Goal: Task Accomplishment & Management: Complete application form

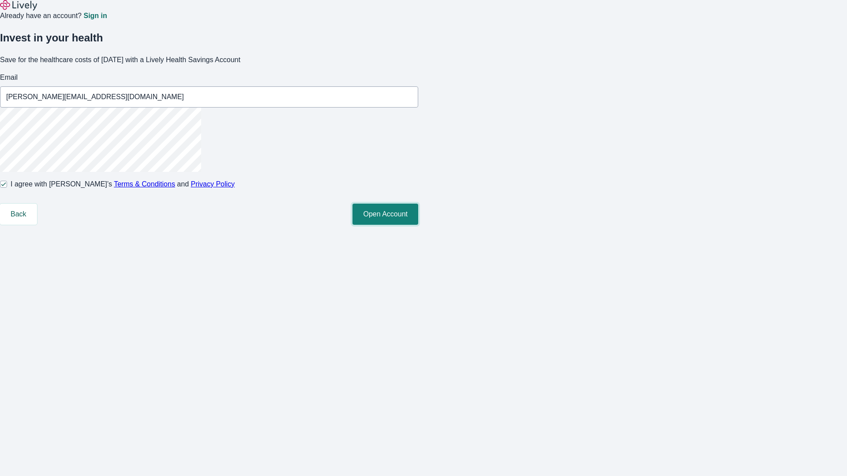
click at [418, 225] on button "Open Account" at bounding box center [385, 214] width 66 height 21
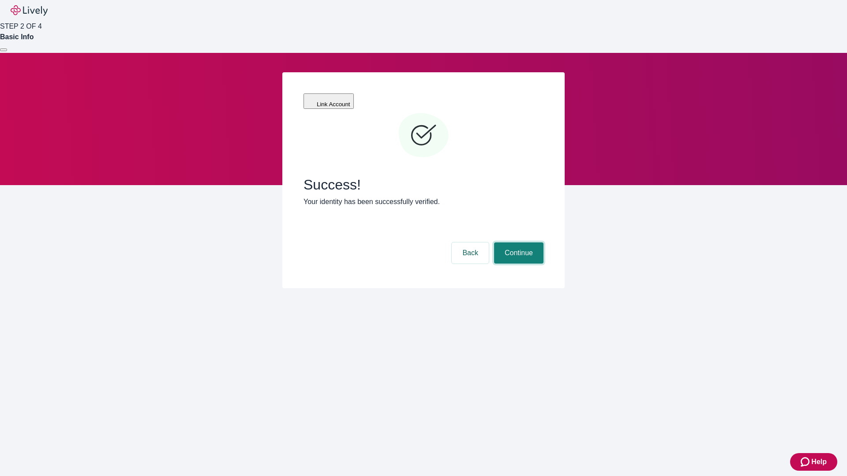
click at [517, 243] on button "Continue" at bounding box center [518, 253] width 49 height 21
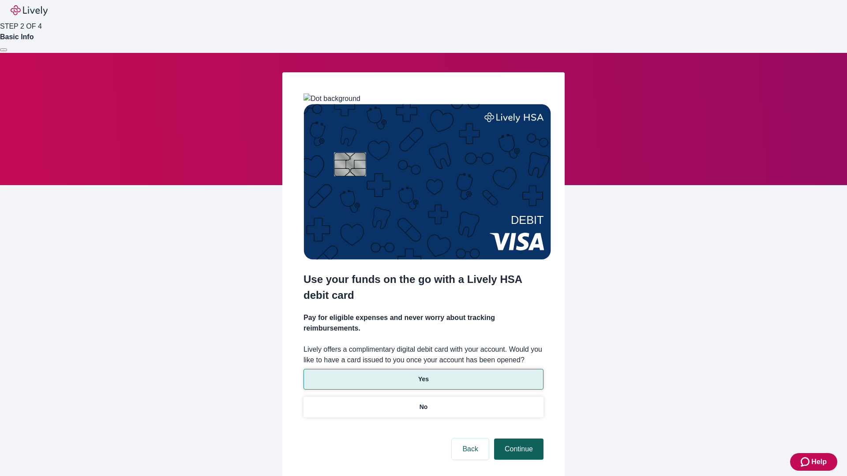
click at [423, 375] on p "Yes" at bounding box center [423, 379] width 11 height 9
click at [517, 439] on button "Continue" at bounding box center [518, 449] width 49 height 21
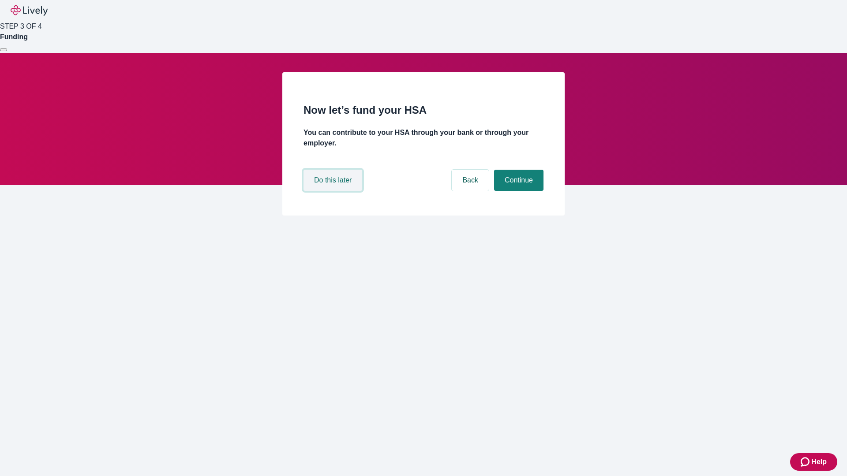
click at [334, 191] on button "Do this later" at bounding box center [332, 180] width 59 height 21
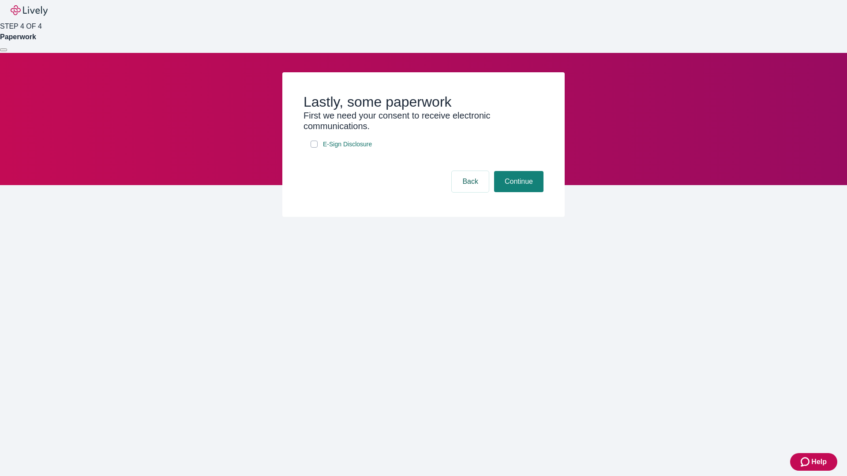
click at [314, 148] on input "E-Sign Disclosure" at bounding box center [313, 144] width 7 height 7
checkbox input "true"
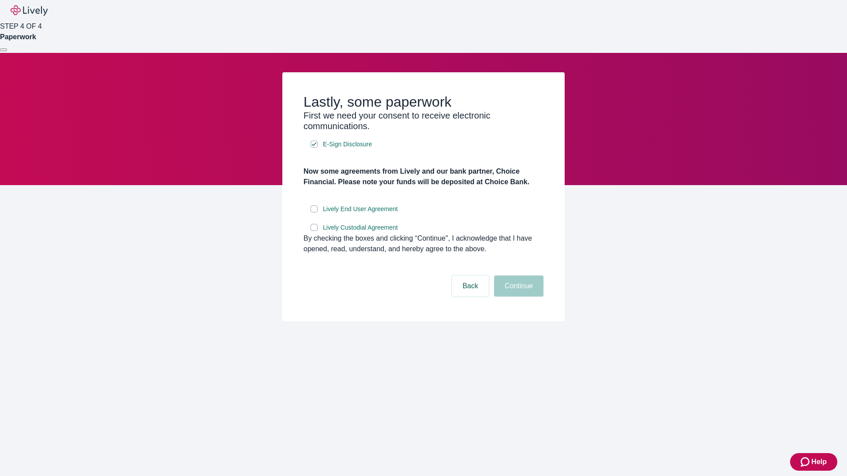
click at [314, 213] on input "Lively End User Agreement" at bounding box center [313, 209] width 7 height 7
checkbox input "true"
click at [314, 231] on input "Lively Custodial Agreement" at bounding box center [313, 227] width 7 height 7
checkbox input "true"
click at [517, 297] on button "Continue" at bounding box center [518, 286] width 49 height 21
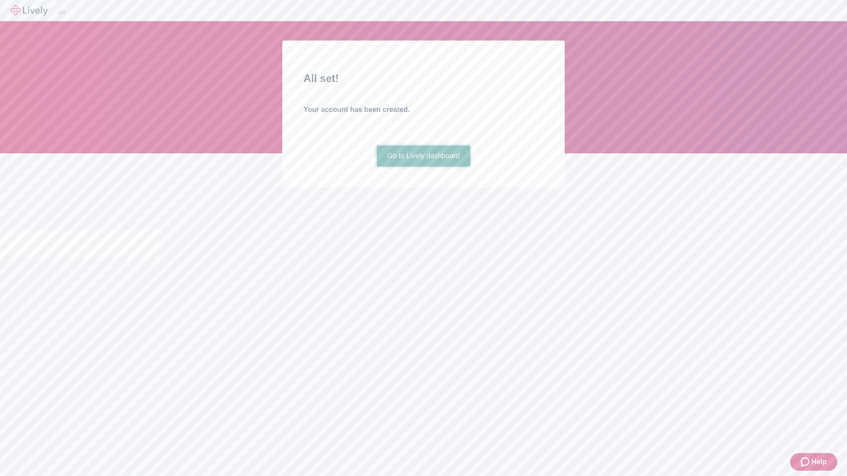
click at [423, 167] on link "Go to Lively dashboard" at bounding box center [424, 156] width 94 height 21
